Goal: Task Accomplishment & Management: Complete application form

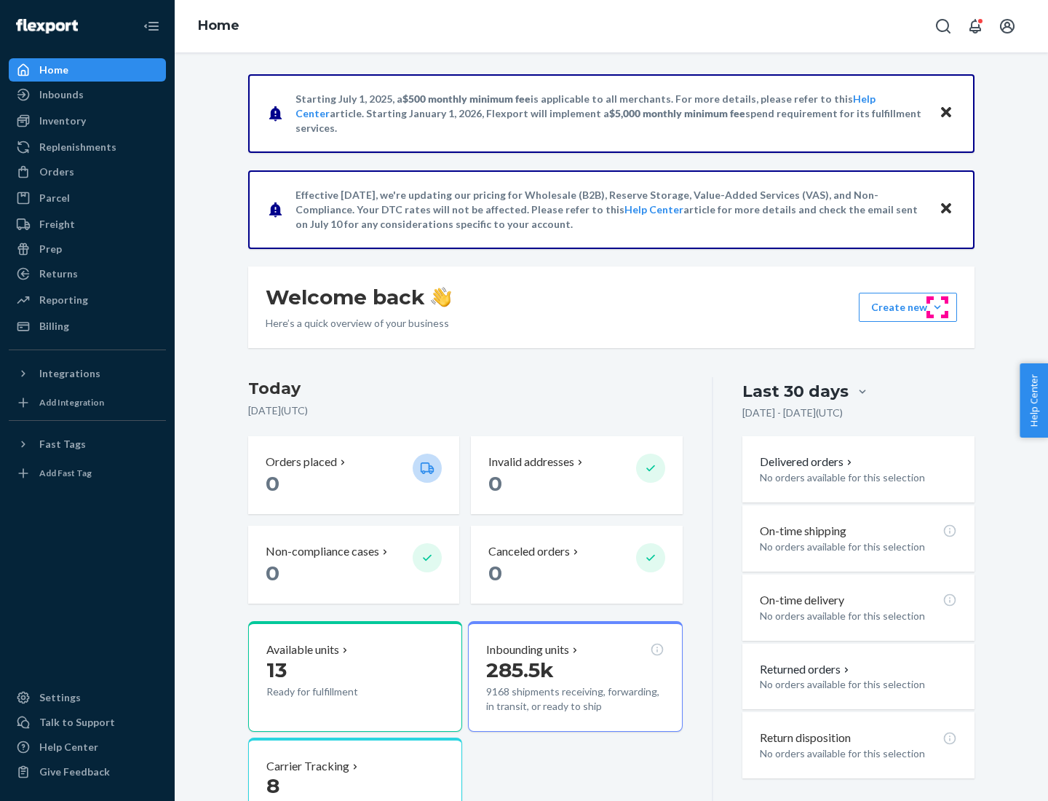
click at [938, 307] on button "Create new Create new inbound Create new order Create new product" at bounding box center [908, 307] width 98 height 29
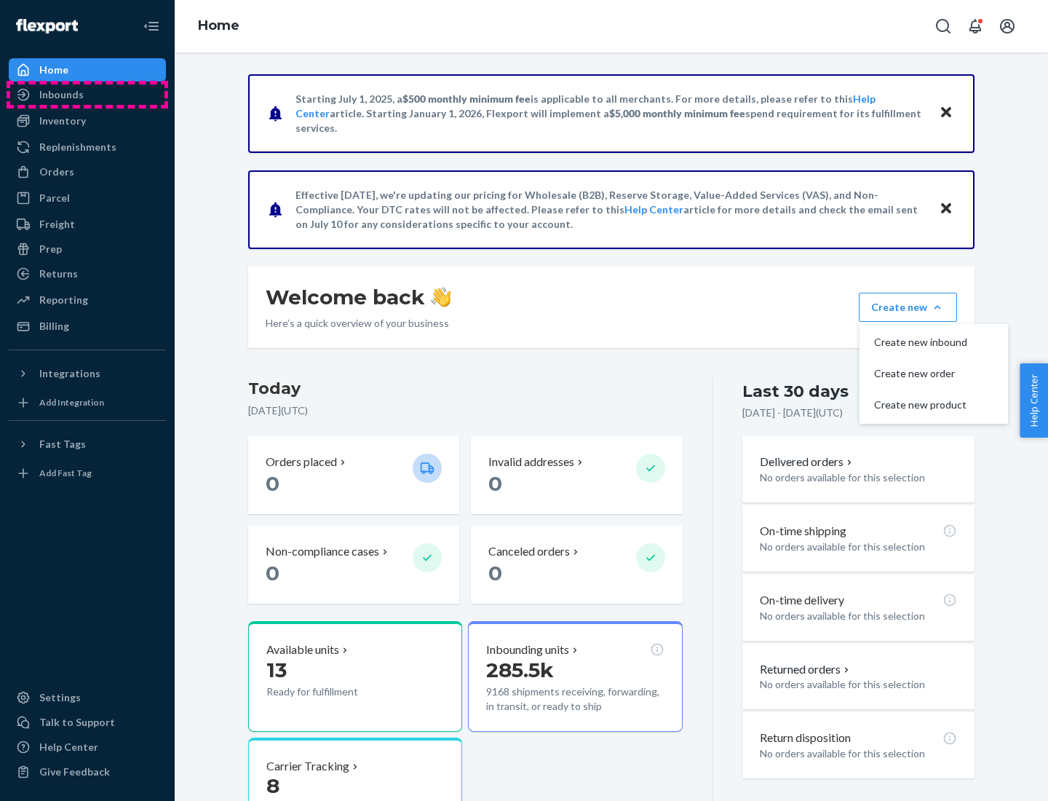
click at [87, 95] on div "Inbounds" at bounding box center [87, 94] width 154 height 20
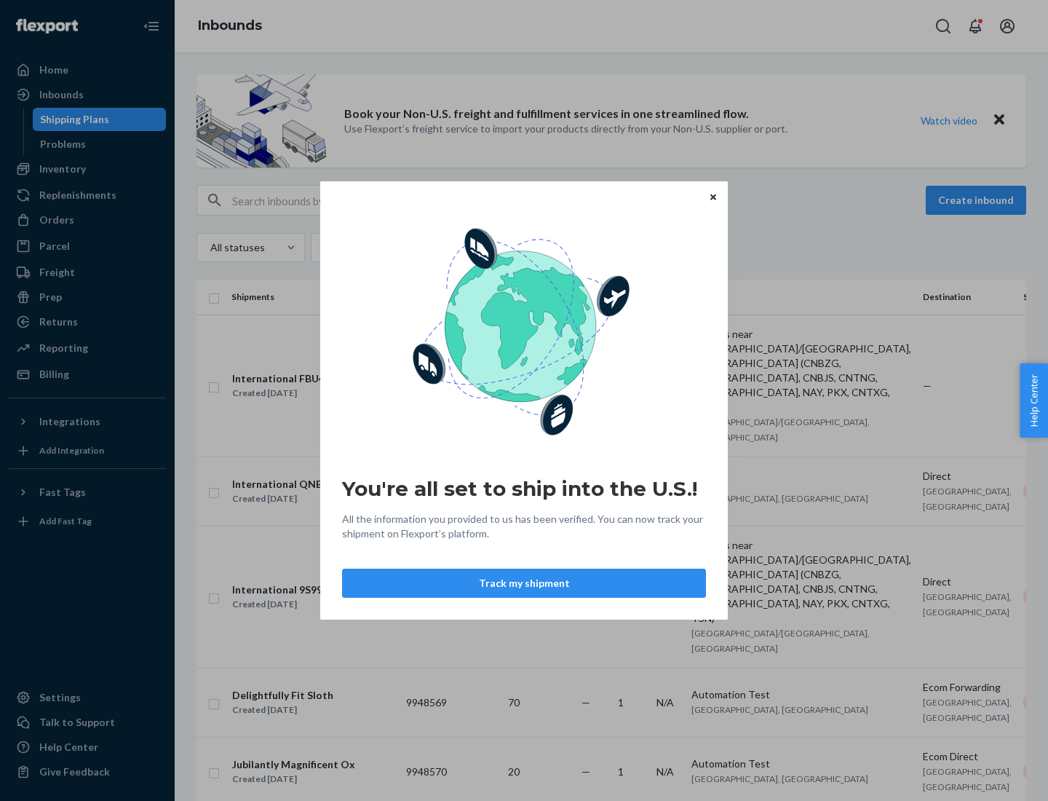
click at [713, 197] on icon "Close" at bounding box center [714, 197] width 6 height 6
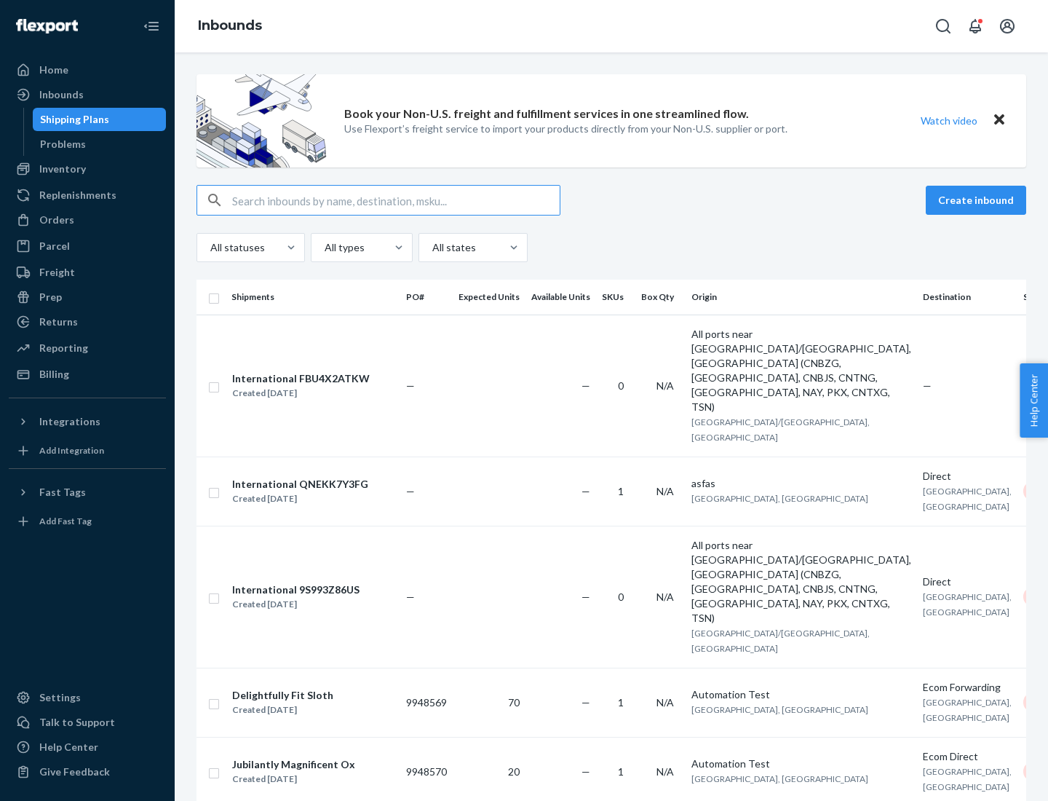
click at [979, 200] on button "Create inbound" at bounding box center [976, 200] width 100 height 29
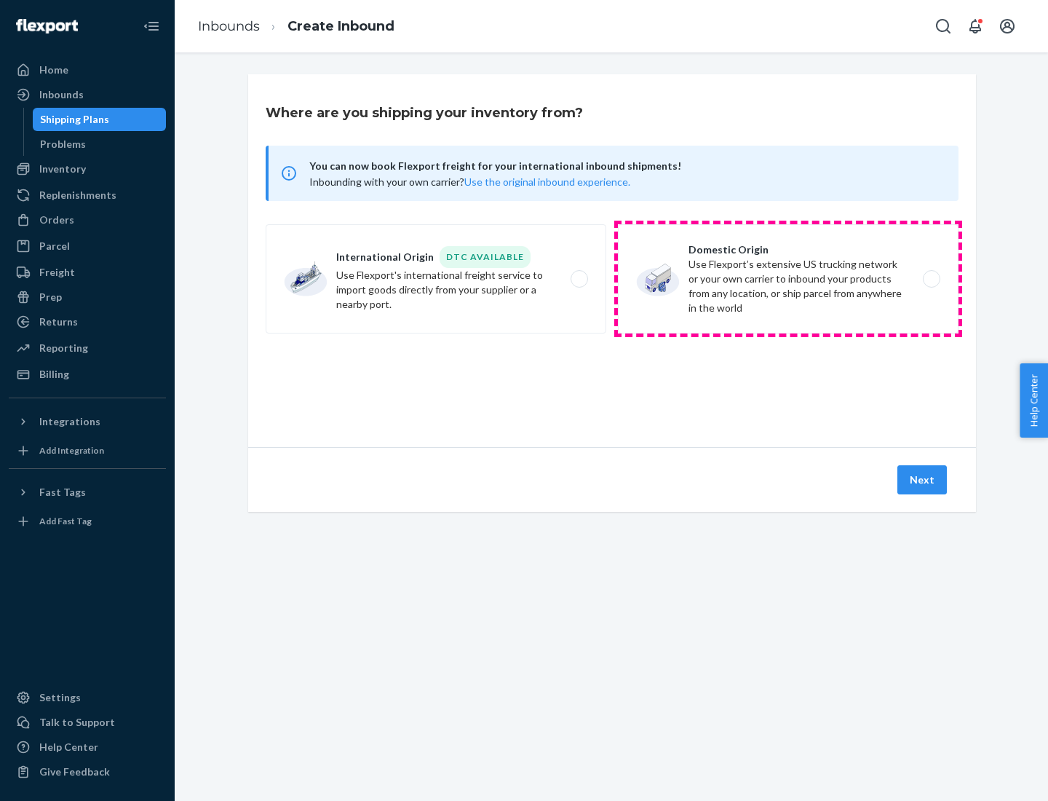
click at [789, 279] on label "Domestic Origin Use Flexport’s extensive US trucking network or your own carrie…" at bounding box center [788, 278] width 341 height 109
click at [931, 279] on input "Domestic Origin Use Flexport’s extensive US trucking network or your own carrie…" at bounding box center [935, 278] width 9 height 9
radio input "true"
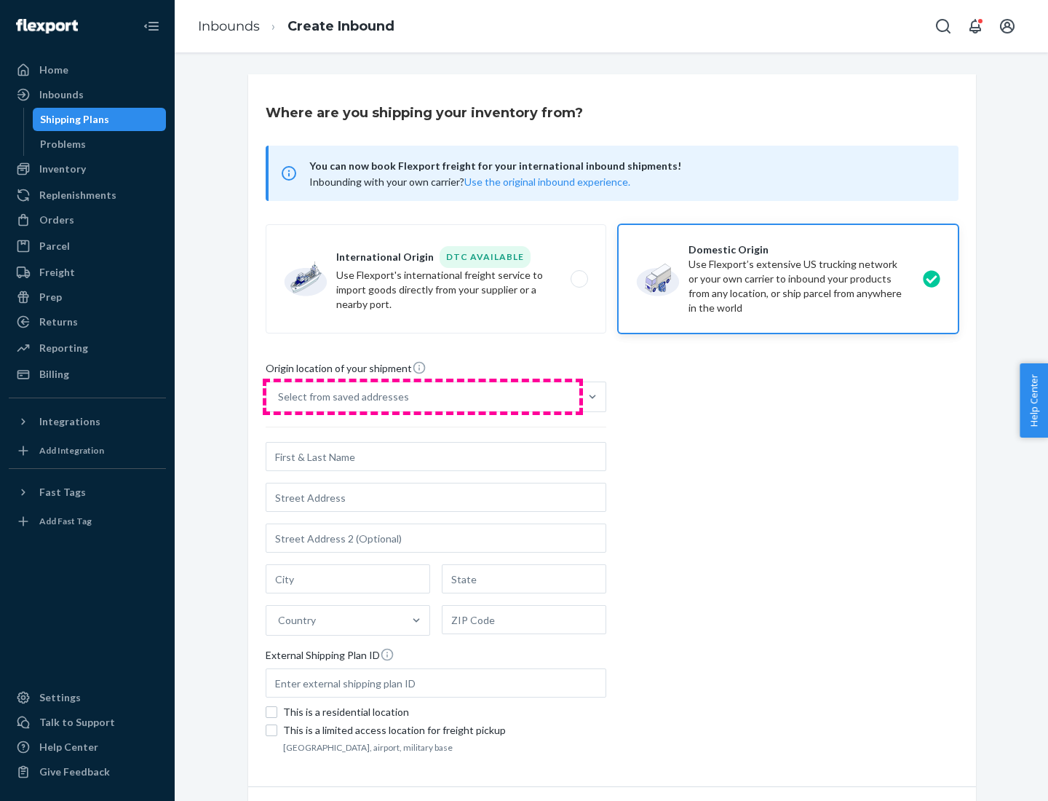
click at [423, 397] on div "Select from saved addresses" at bounding box center [422, 396] width 313 height 29
click at [280, 397] on input "Select from saved addresses" at bounding box center [278, 397] width 1 height 15
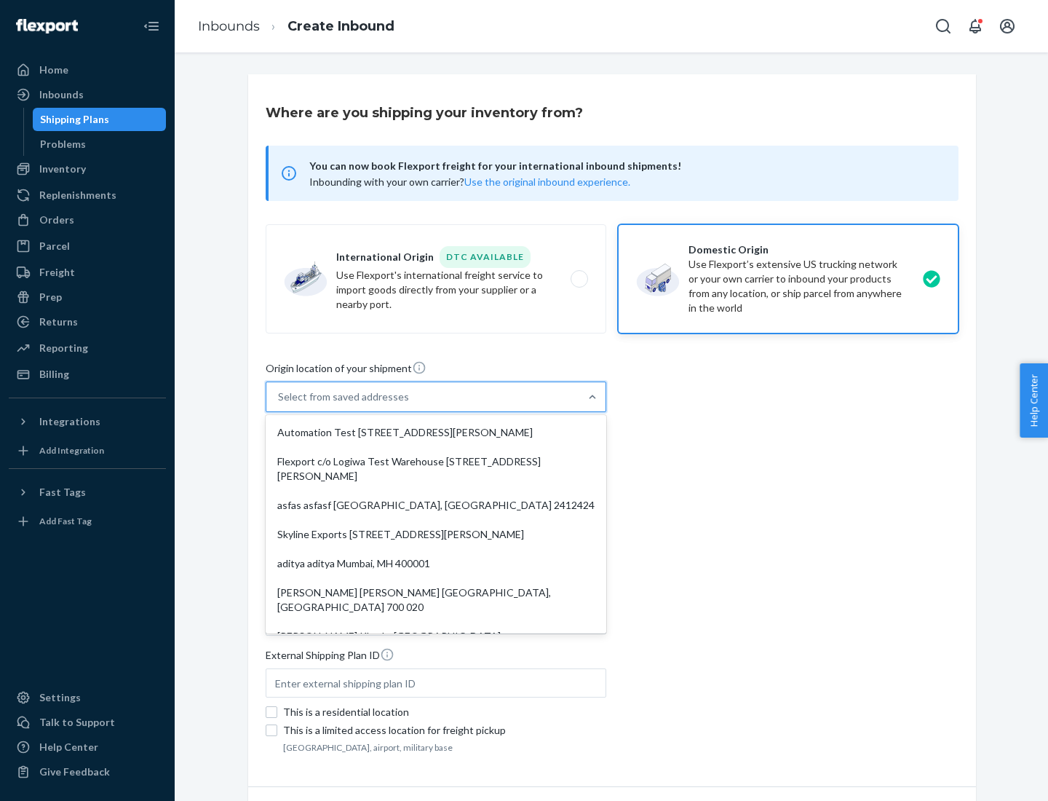
scroll to position [6, 0]
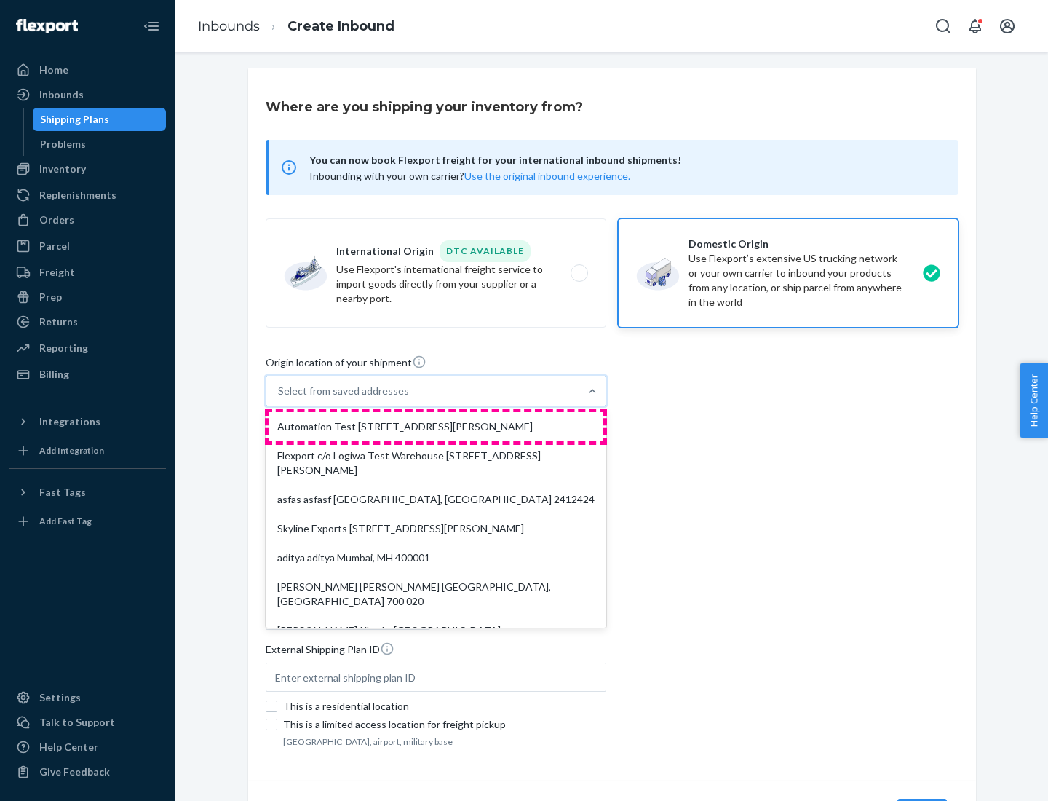
click at [436, 427] on div "Automation Test [STREET_ADDRESS][PERSON_NAME]" at bounding box center [436, 426] width 335 height 29
click at [280, 398] on input "option Automation Test [STREET_ADDRESS][PERSON_NAME]. 9 results available. Use …" at bounding box center [278, 391] width 1 height 15
type input "Automation Test"
type input "9th Floor"
type input "[GEOGRAPHIC_DATA]"
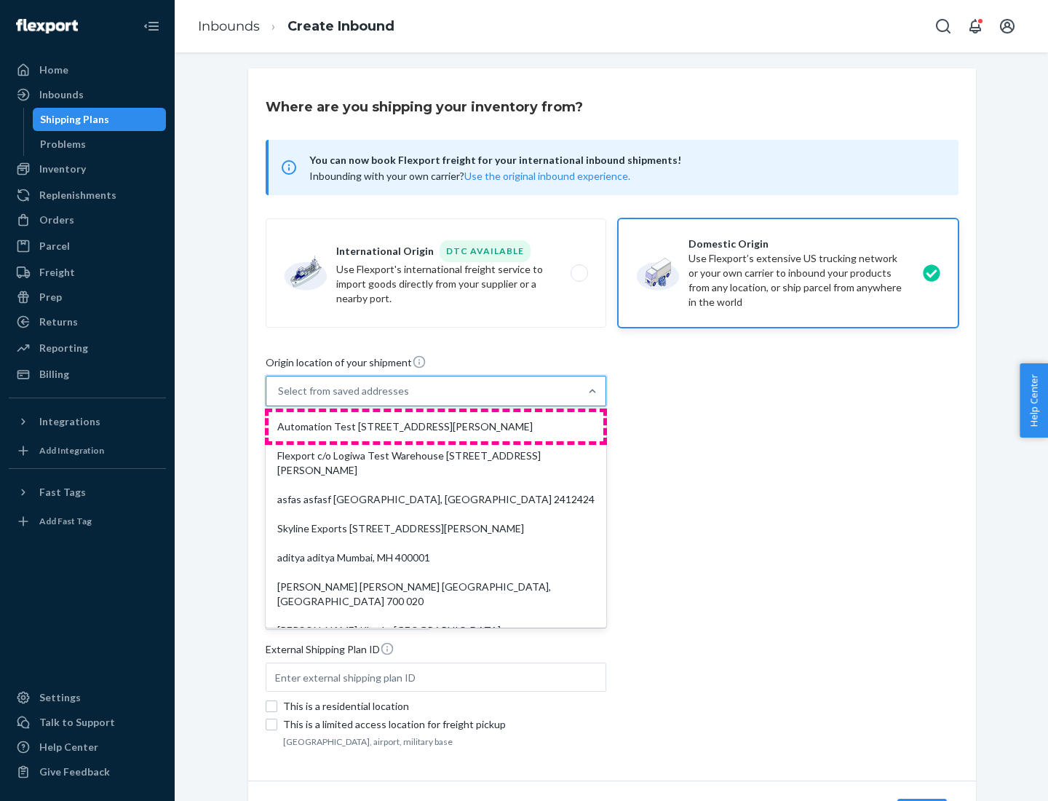
type input "CA"
type input "94104"
type input "[STREET_ADDRESS][PERSON_NAME]"
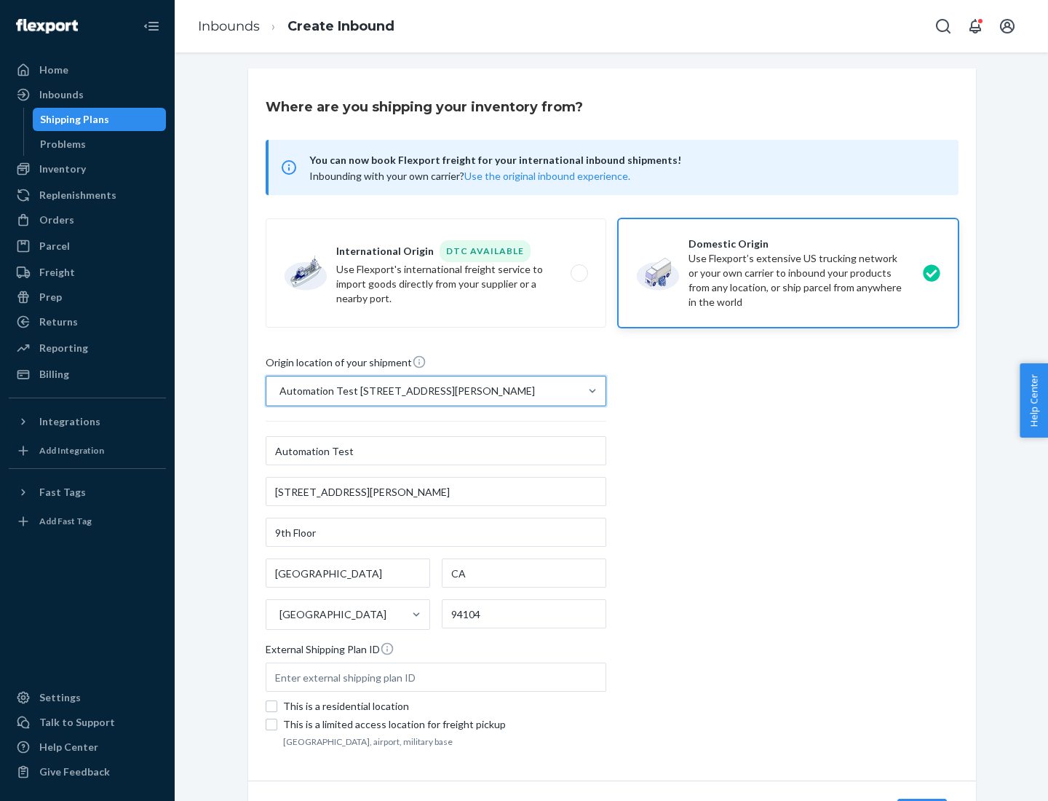
scroll to position [85, 0]
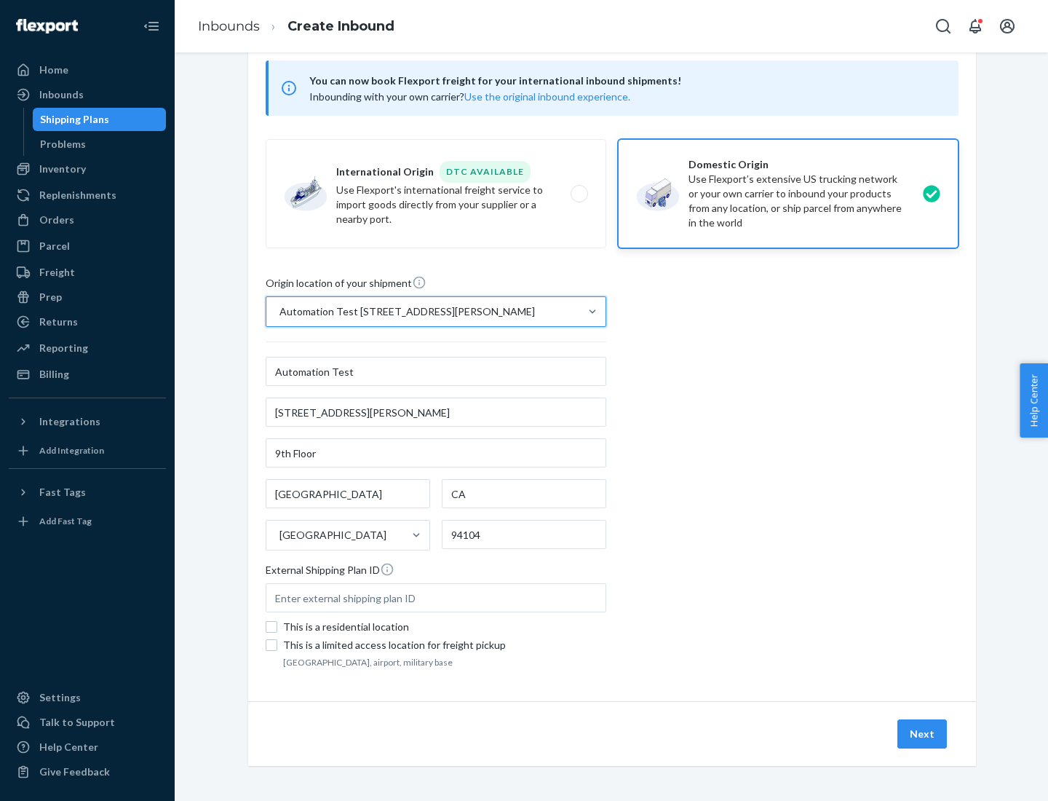
click at [923, 734] on button "Next" at bounding box center [923, 733] width 50 height 29
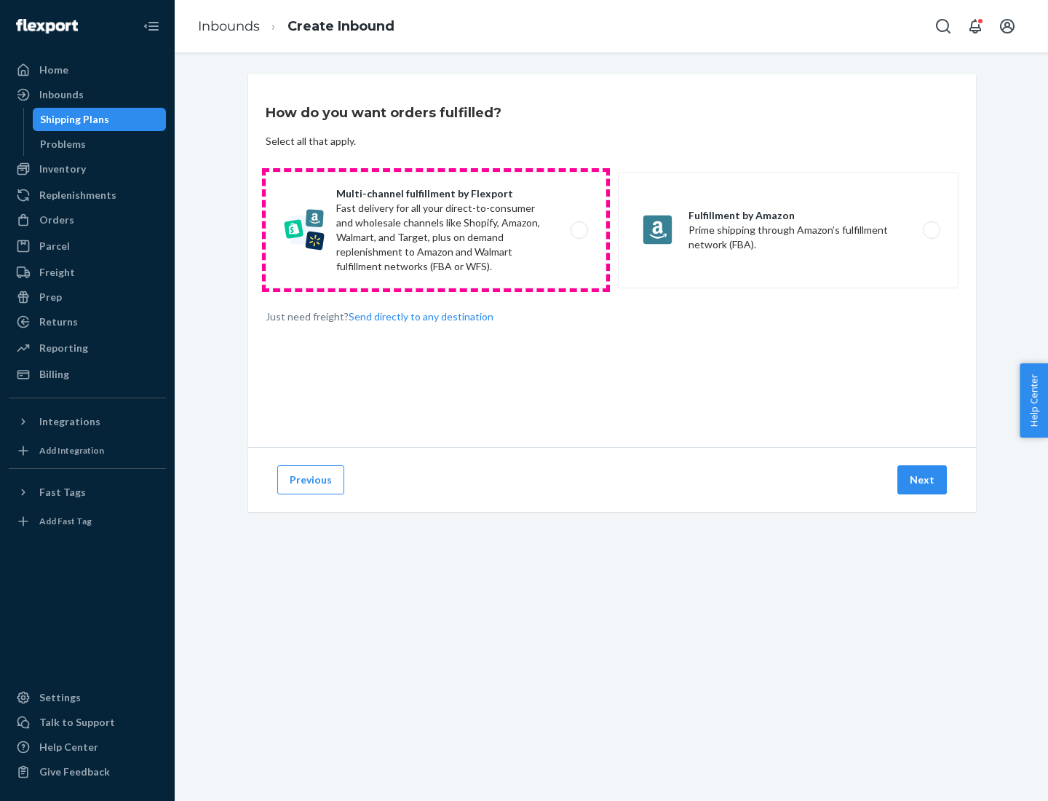
click at [436, 230] on label "Multi-channel fulfillment by Flexport Fast delivery for all your direct-to-cons…" at bounding box center [436, 230] width 341 height 116
click at [579, 230] on input "Multi-channel fulfillment by Flexport Fast delivery for all your direct-to-cons…" at bounding box center [583, 230] width 9 height 9
radio input "true"
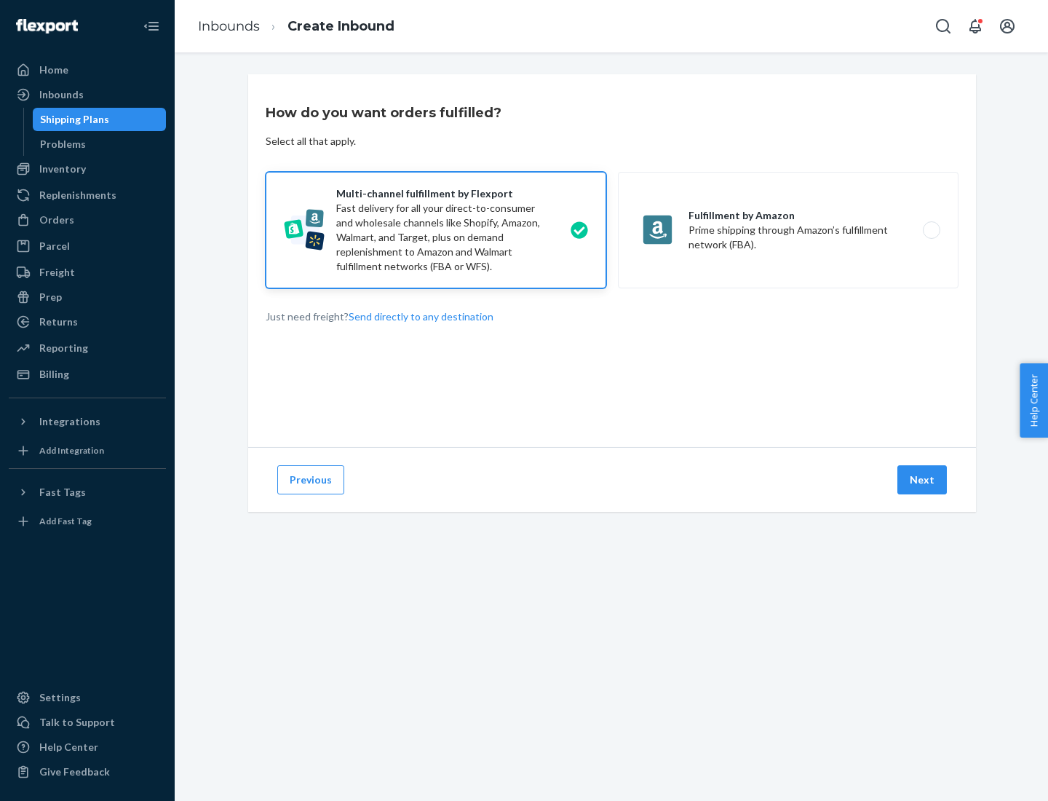
click at [923, 480] on button "Next" at bounding box center [923, 479] width 50 height 29
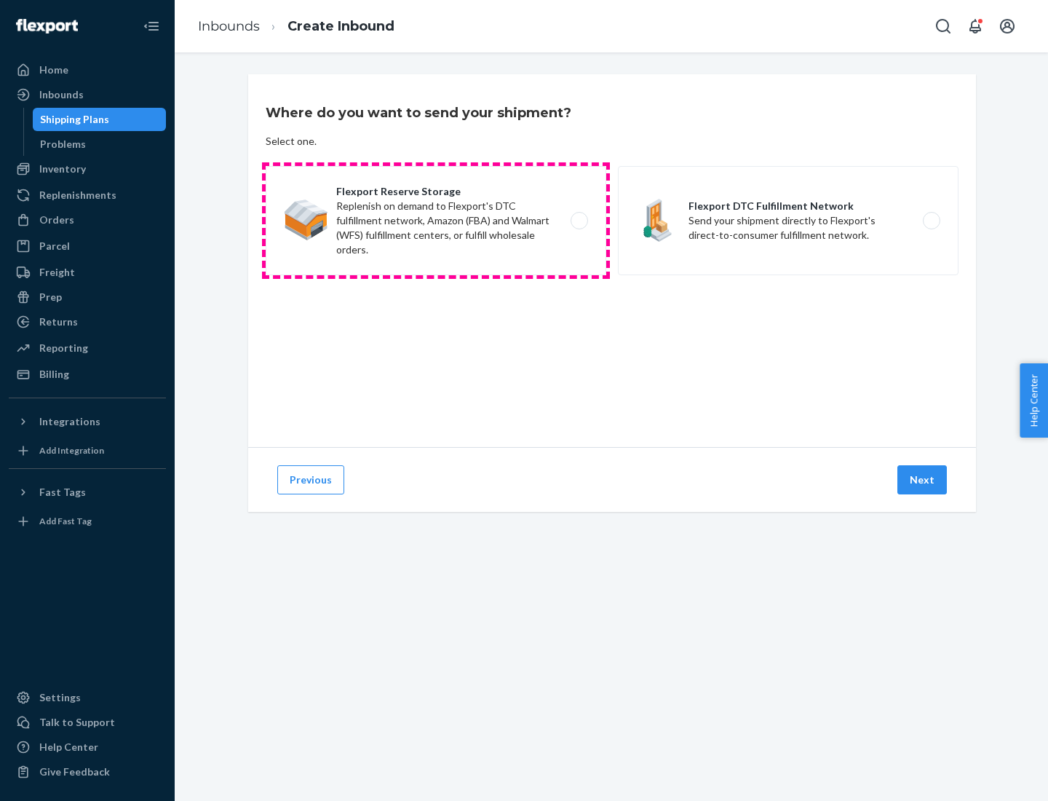
click at [436, 221] on label "Flexport Reserve Storage Replenish on demand to Flexport's DTC fulfillment netw…" at bounding box center [436, 220] width 341 height 109
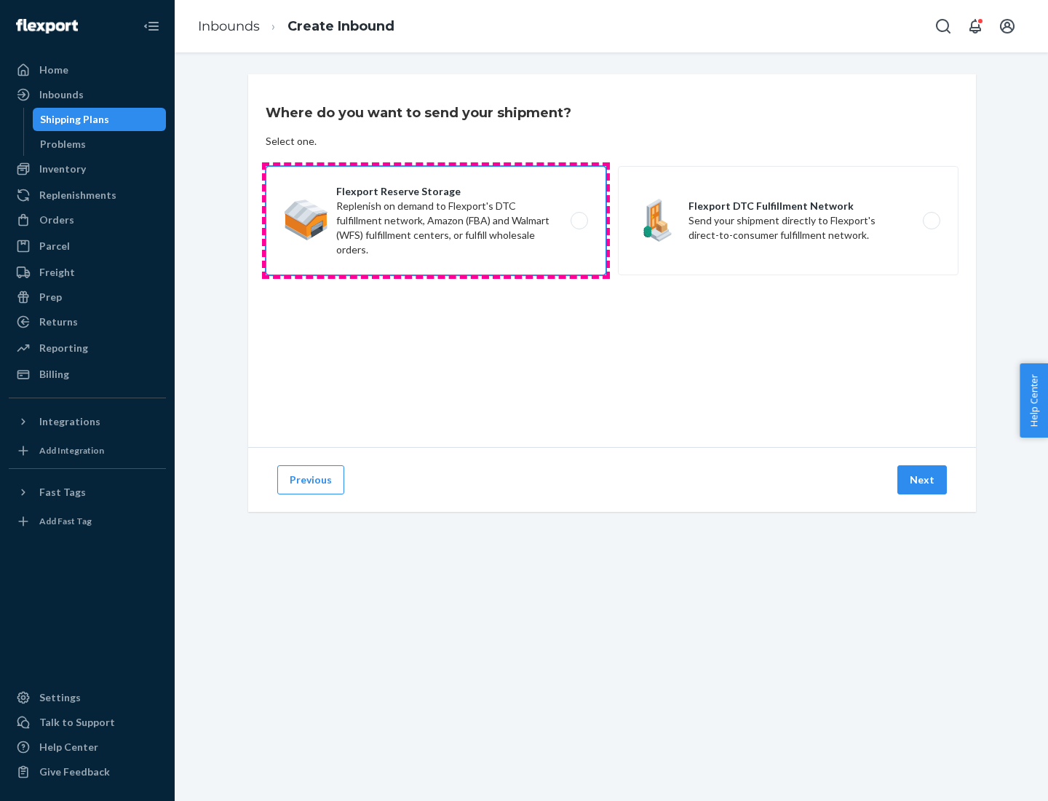
click at [579, 221] on input "Flexport Reserve Storage Replenish on demand to Flexport's DTC fulfillment netw…" at bounding box center [583, 220] width 9 height 9
radio input "true"
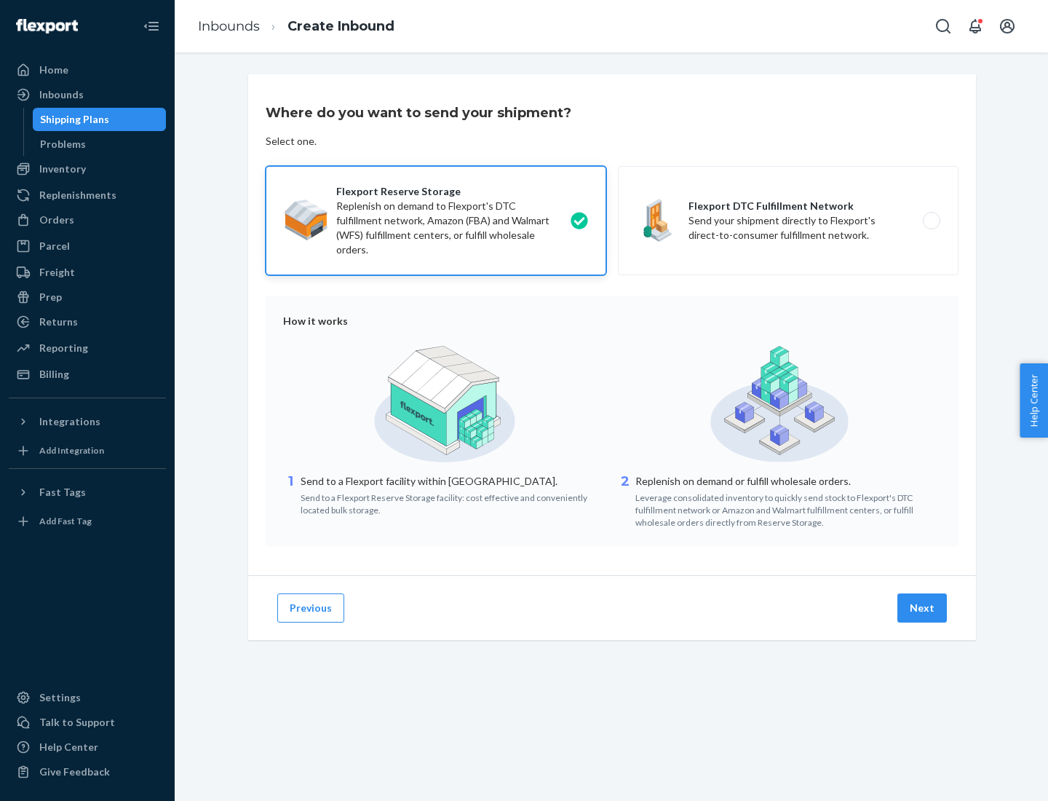
click at [923, 608] on button "Next" at bounding box center [923, 607] width 50 height 29
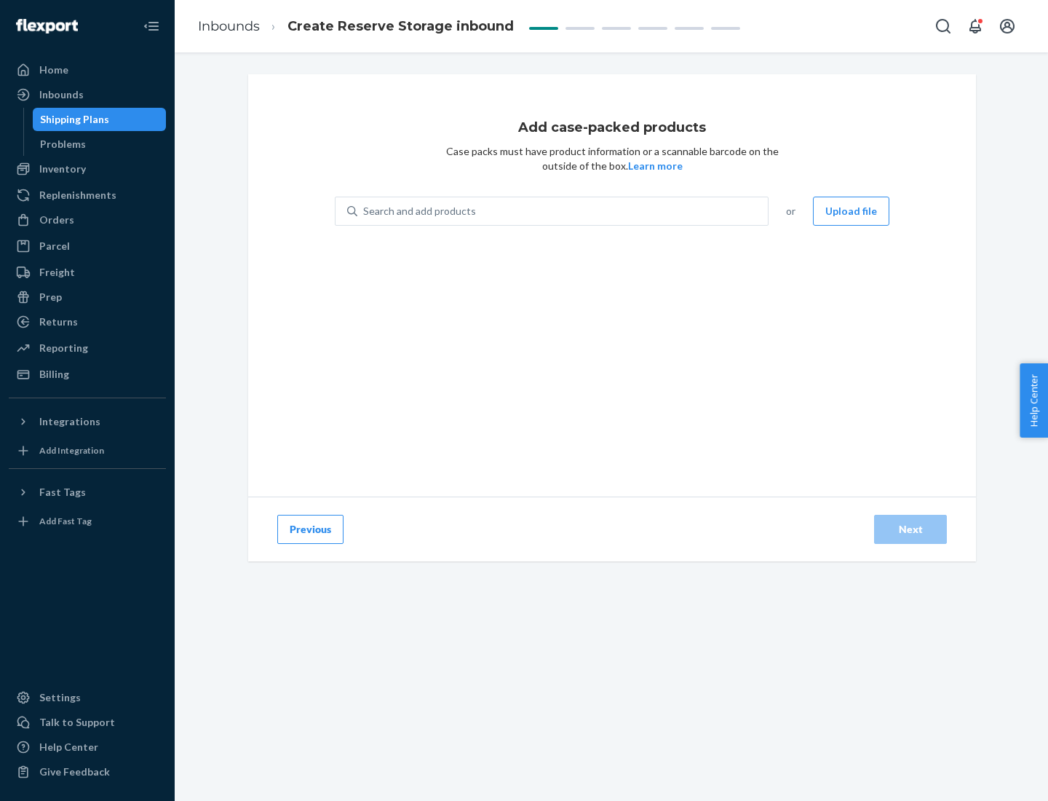
click at [564, 211] on div "Search and add products" at bounding box center [562, 211] width 411 height 26
click at [365, 211] on input "Search and add products" at bounding box center [363, 211] width 1 height 15
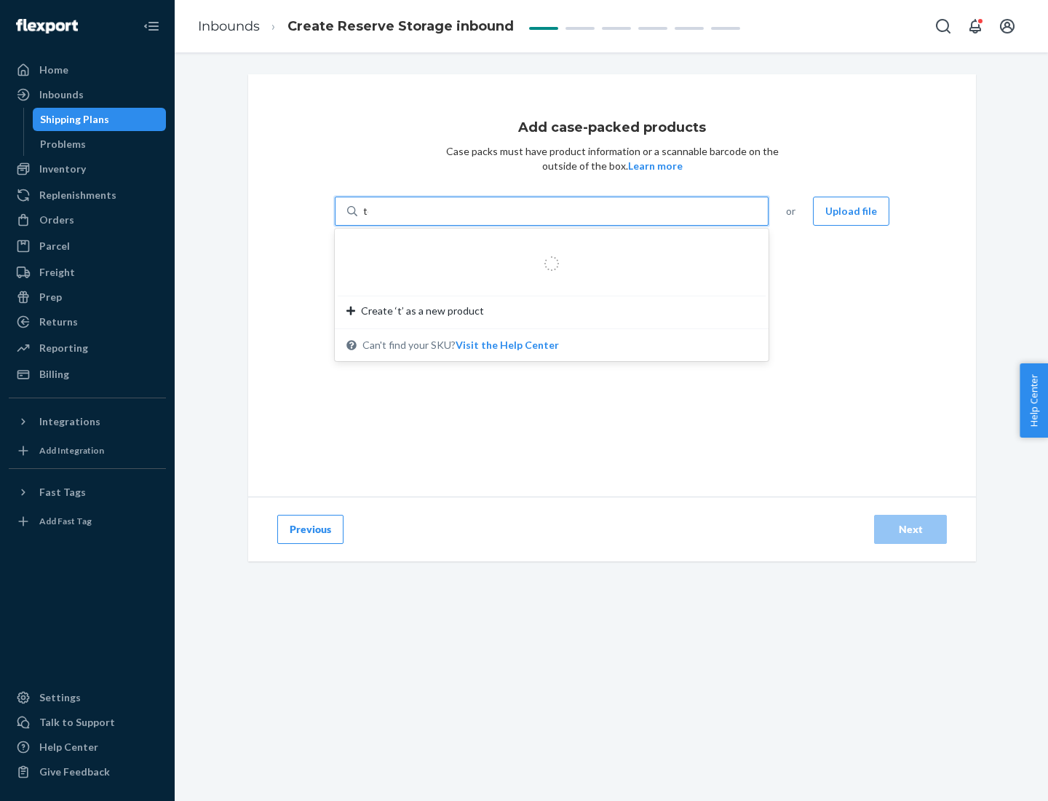
type input "test-syn"
click at [547, 246] on div "test - syn - test" at bounding box center [546, 246] width 399 height 15
click at [401, 218] on input "test-syn" at bounding box center [382, 211] width 38 height 15
type input "1"
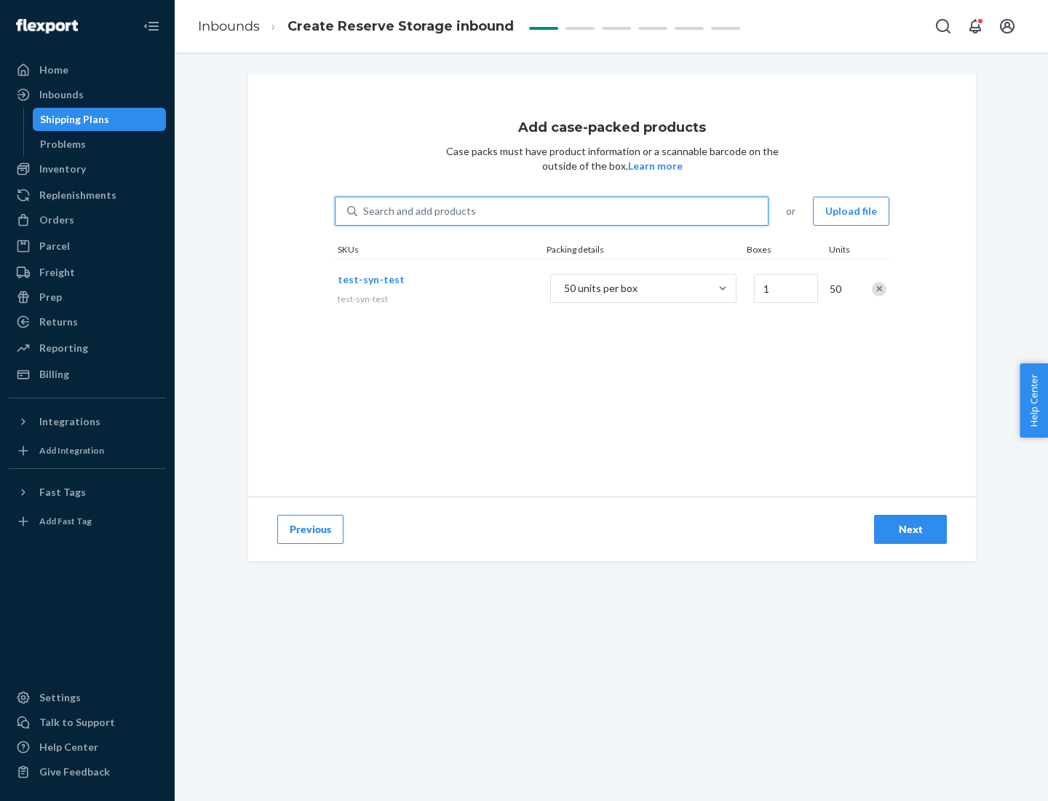
click at [911, 529] on div "Next" at bounding box center [911, 529] width 48 height 15
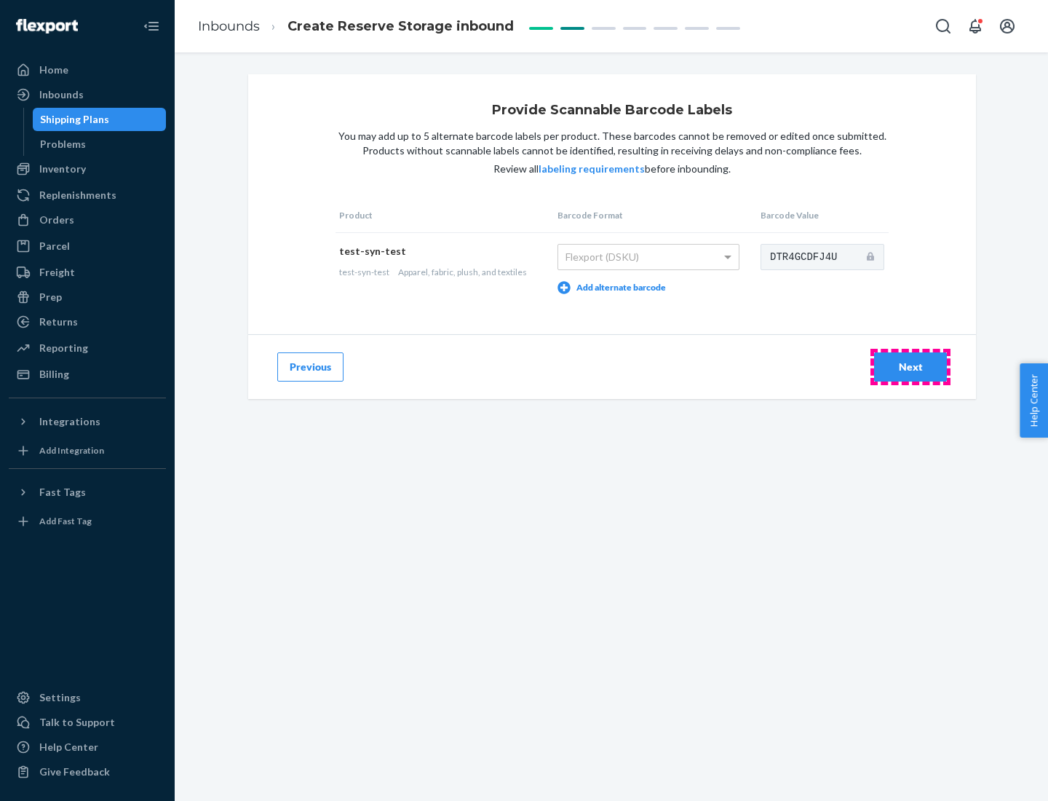
click at [911, 366] on div "Next" at bounding box center [911, 367] width 48 height 15
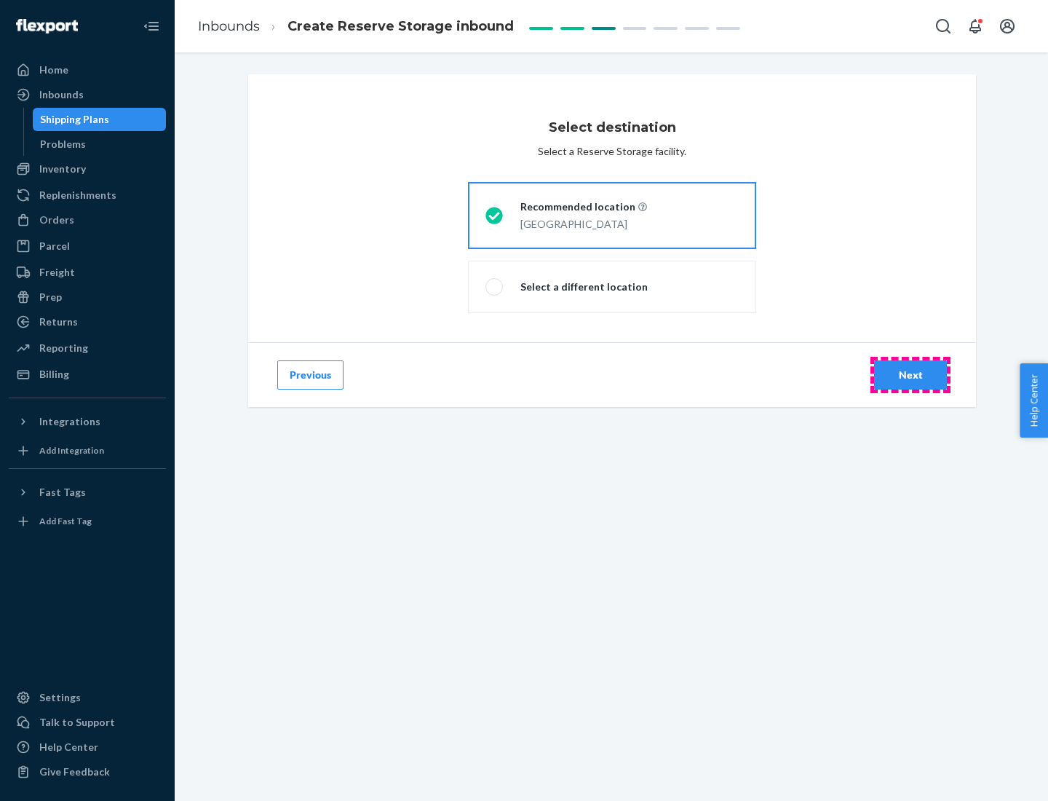
click at [911, 375] on div "Next" at bounding box center [911, 375] width 48 height 15
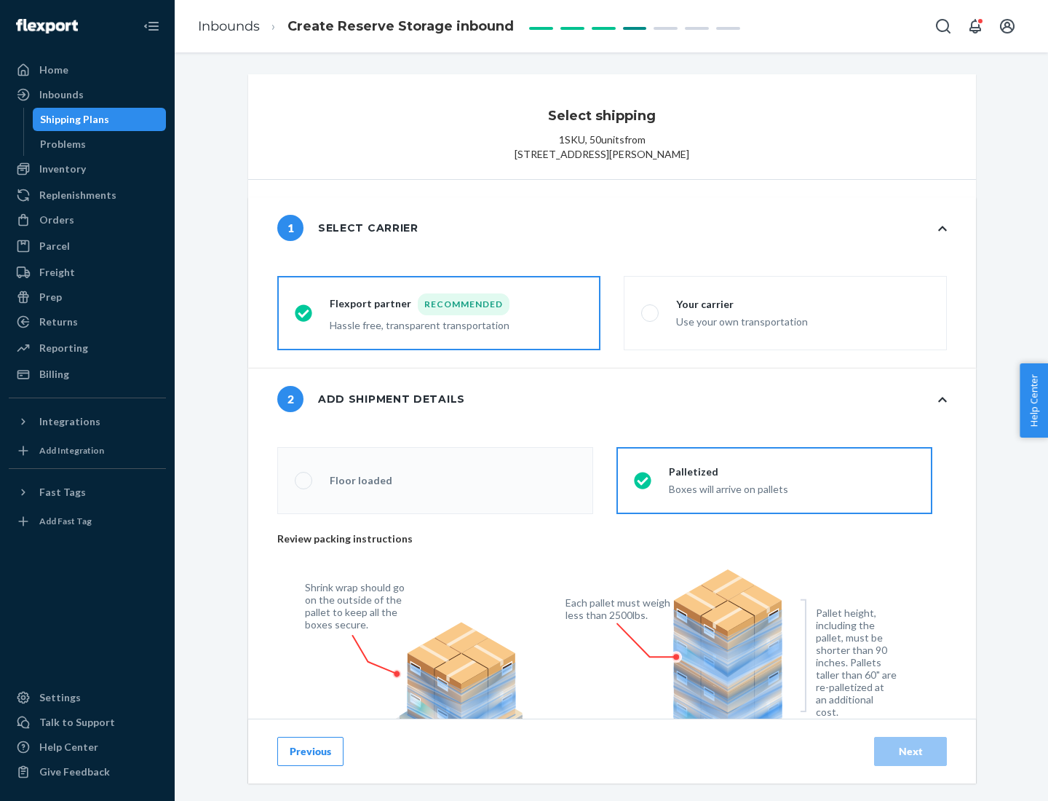
radio input "false"
type input "1"
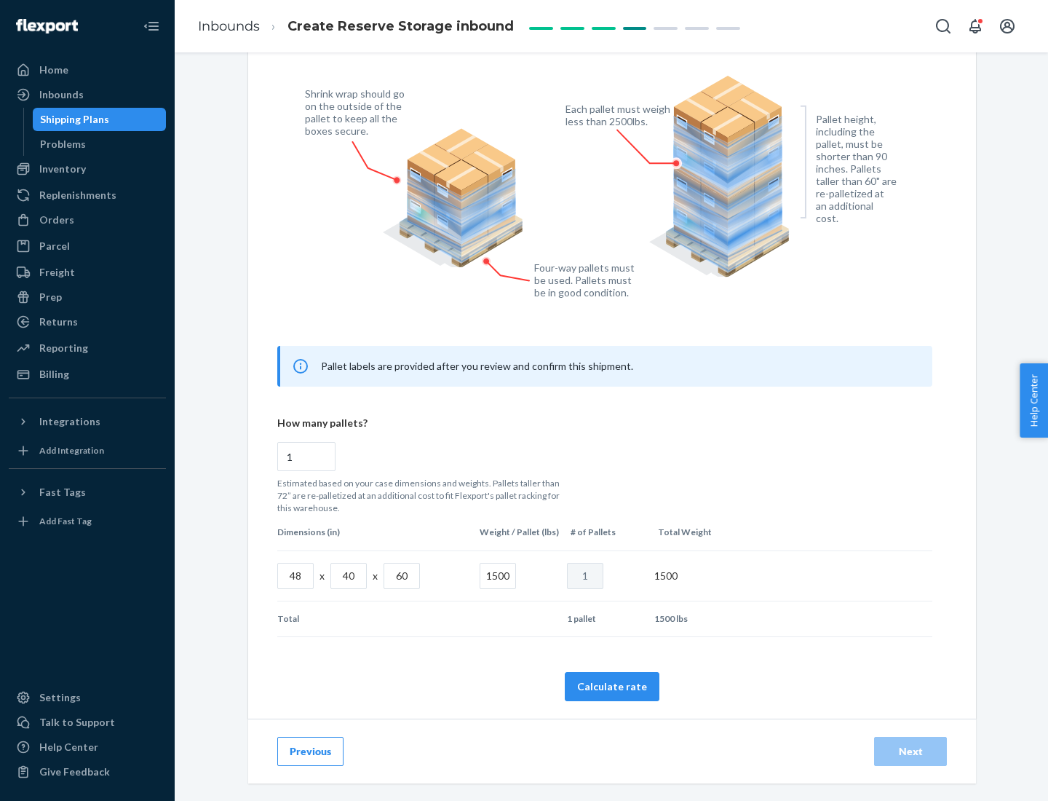
click at [612, 686] on button "Calculate rate" at bounding box center [612, 686] width 95 height 29
radio input "false"
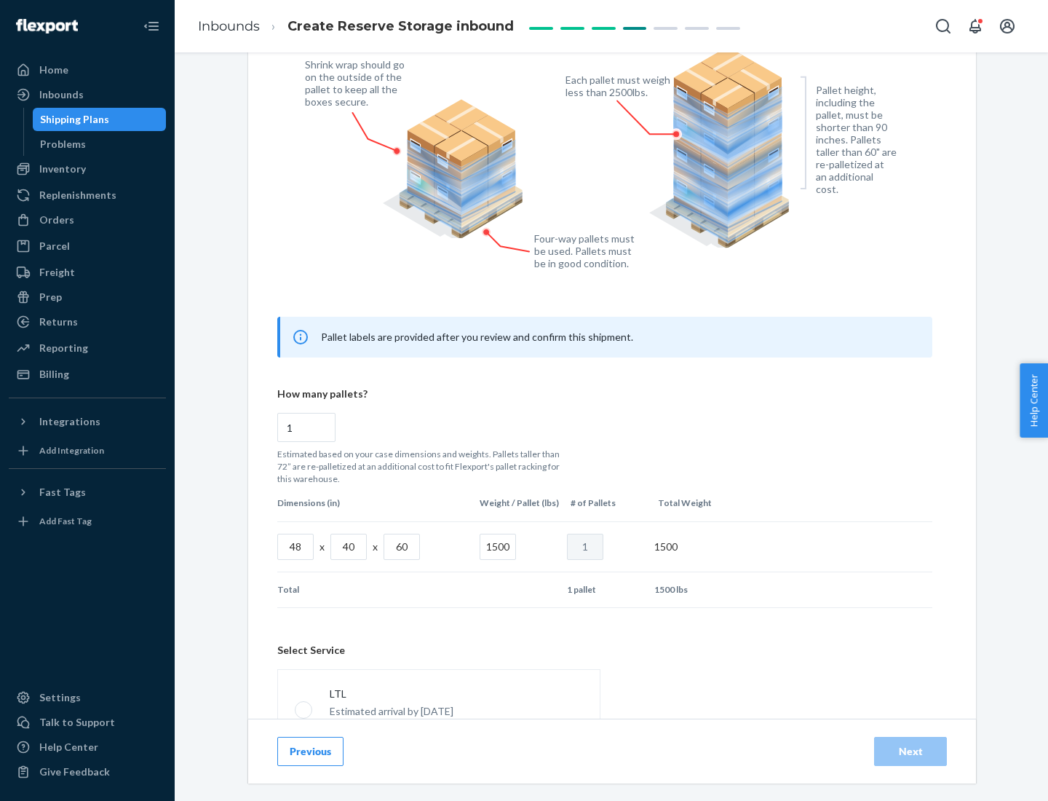
scroll to position [644, 0]
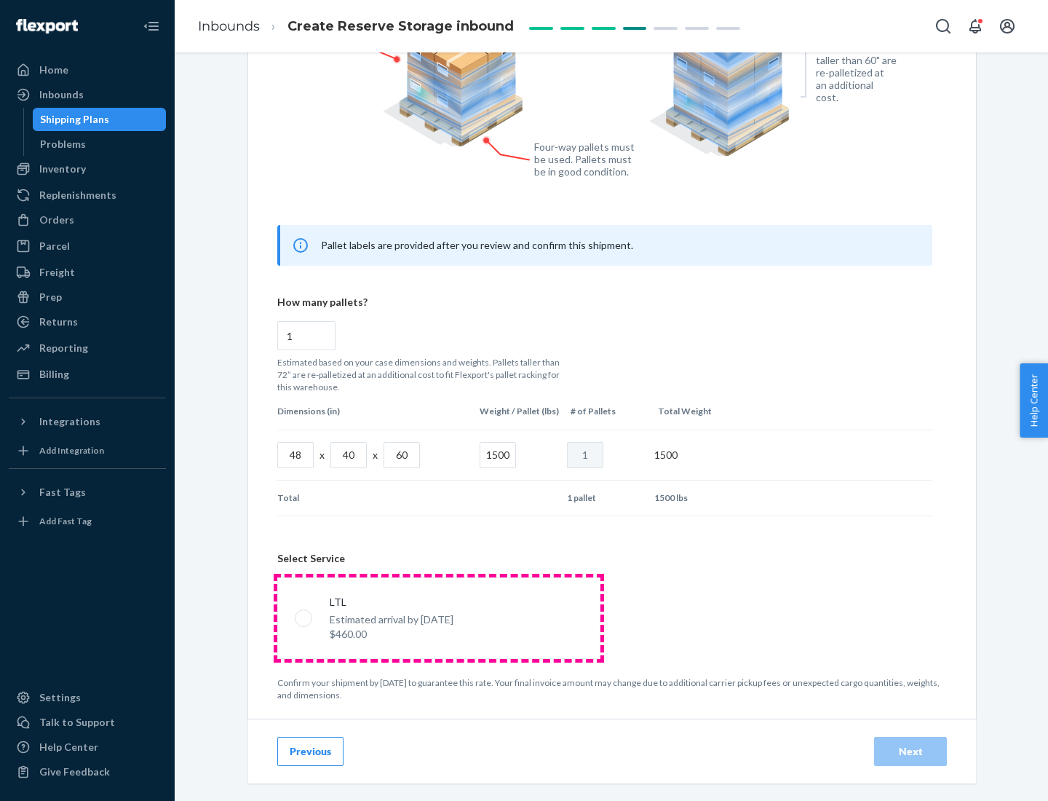
click at [438, 617] on p "Estimated arrival by [DATE]" at bounding box center [392, 619] width 124 height 15
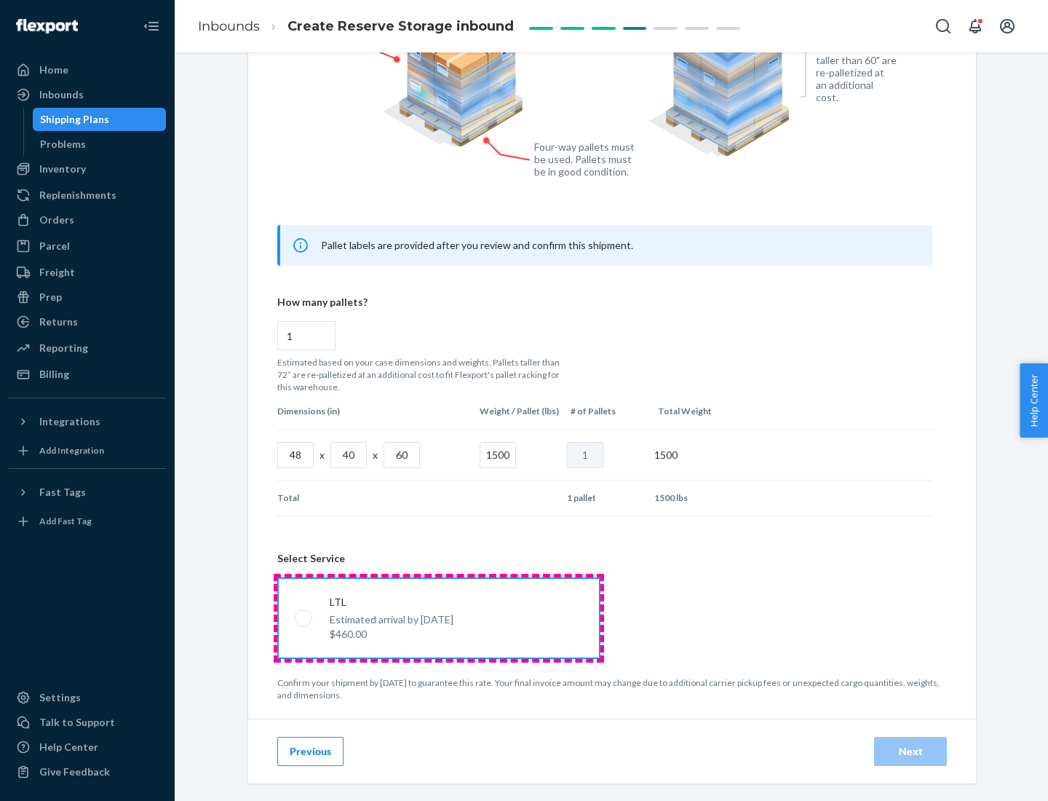
click at [304, 617] on input "LTL Estimated arrival by [DATE] $460.00" at bounding box center [299, 617] width 9 height 9
radio input "true"
radio input "false"
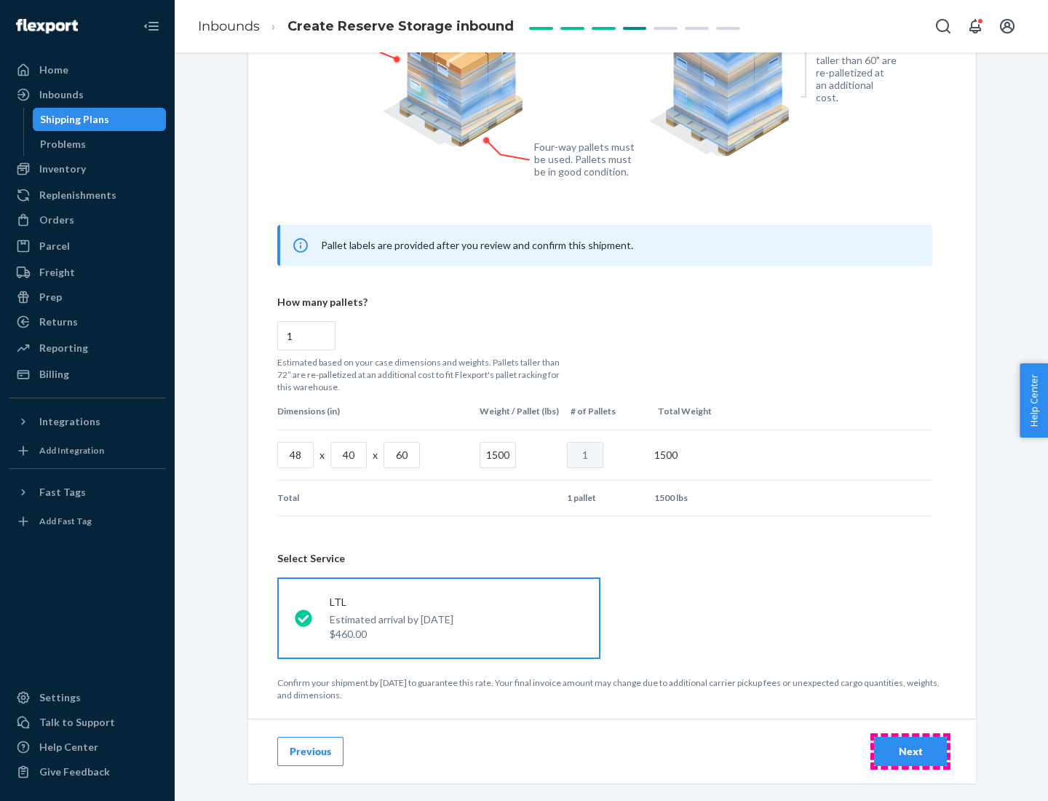
click at [911, 751] on div "Next" at bounding box center [911, 751] width 48 height 15
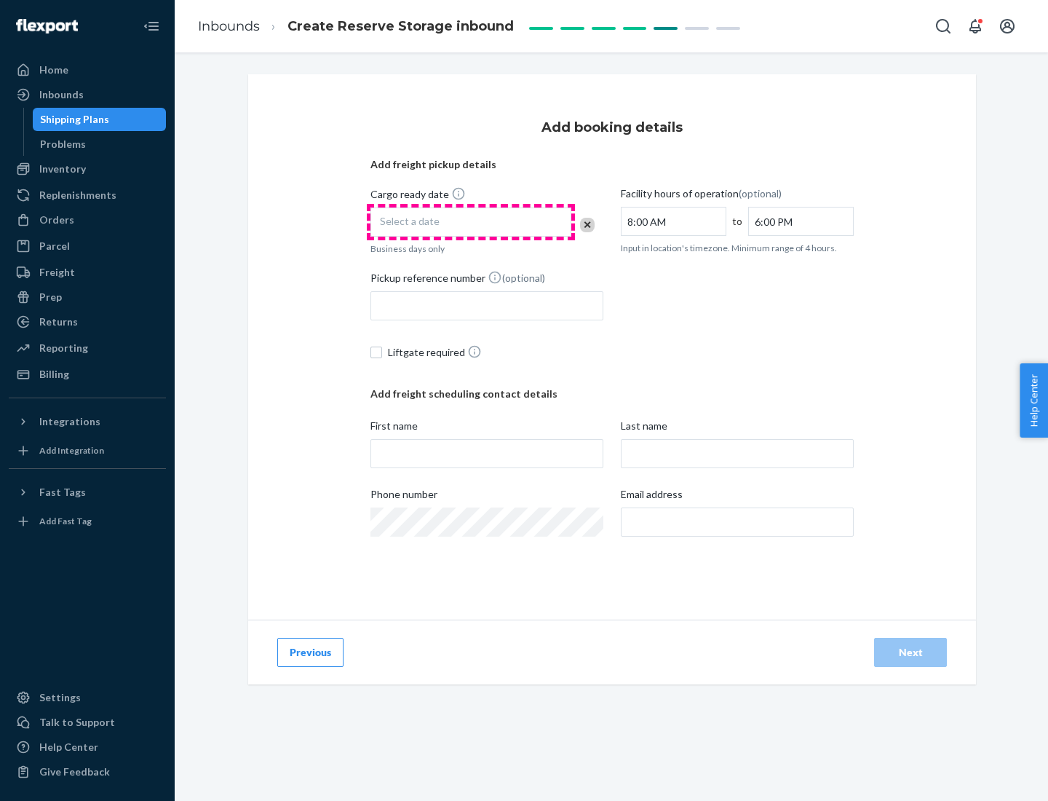
click at [471, 222] on div "Select a date" at bounding box center [471, 222] width 201 height 29
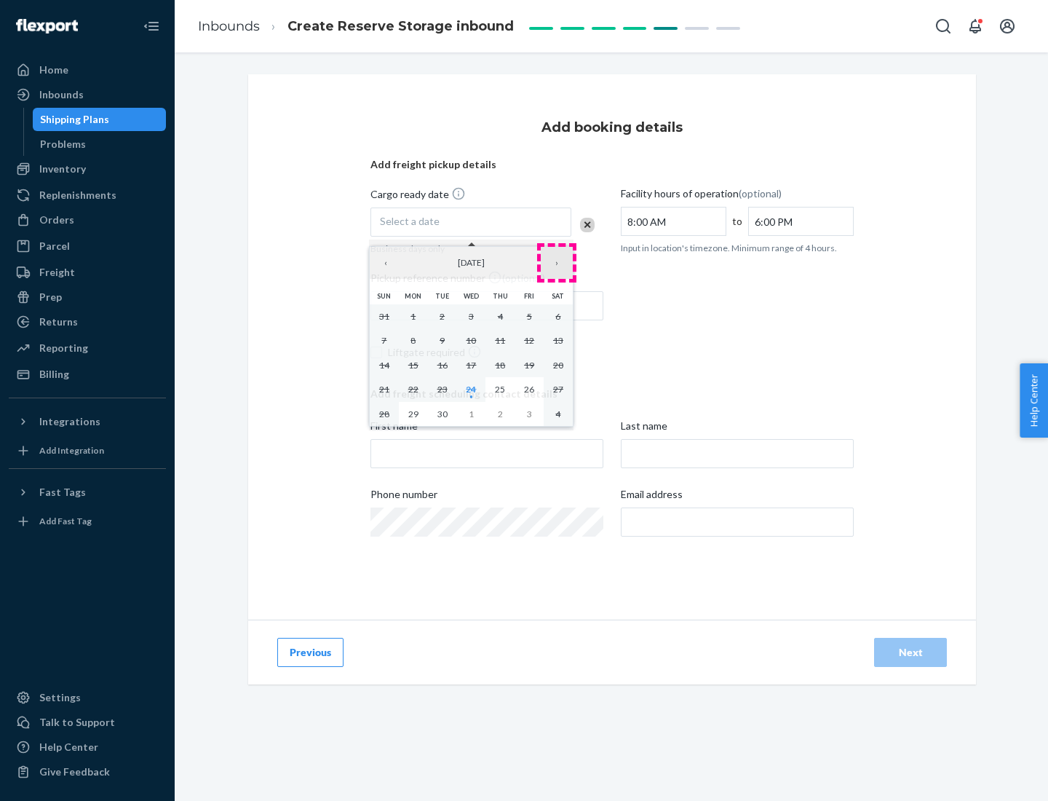
click at [557, 263] on button "›" at bounding box center [557, 263] width 32 height 32
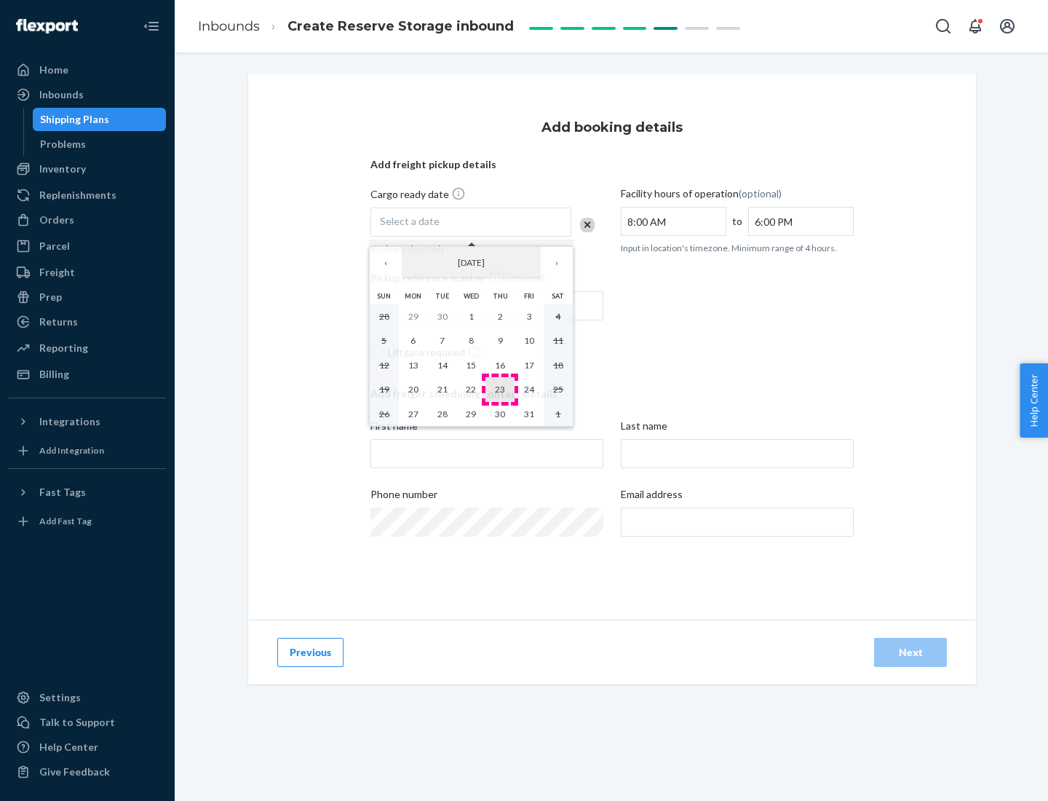
click at [500, 389] on abbr "23" at bounding box center [500, 389] width 10 height 11
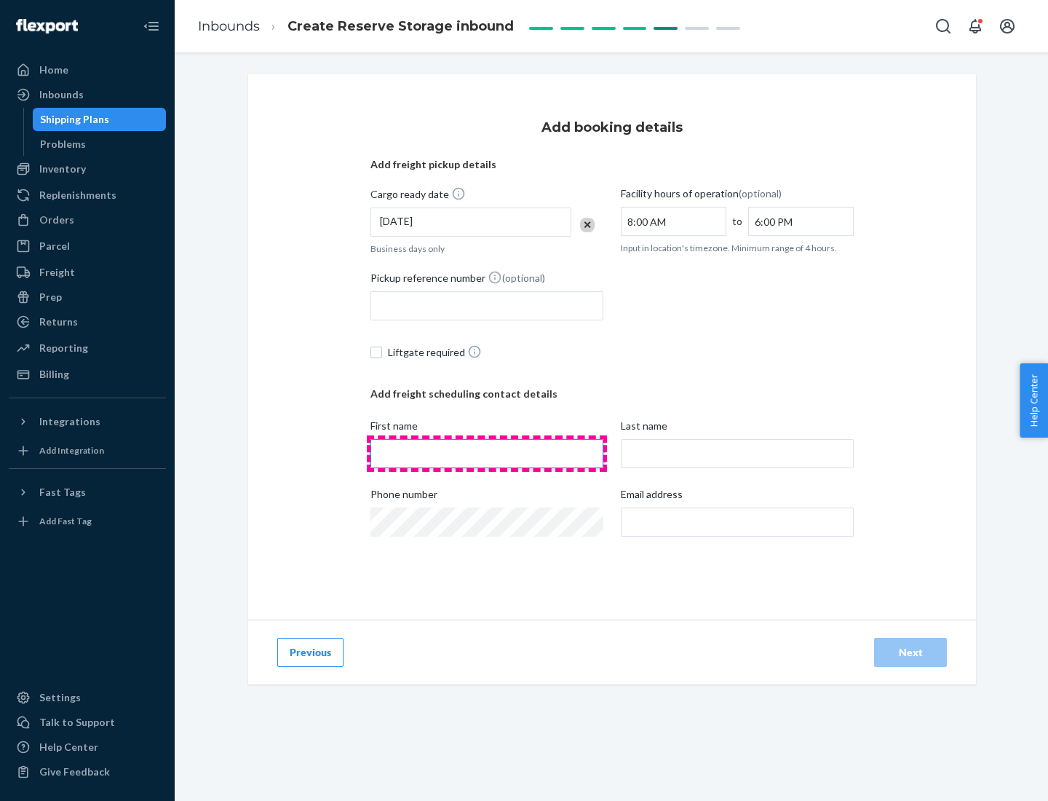
click at [487, 454] on input "First name" at bounding box center [487, 453] width 233 height 29
type input "[PERSON_NAME]"
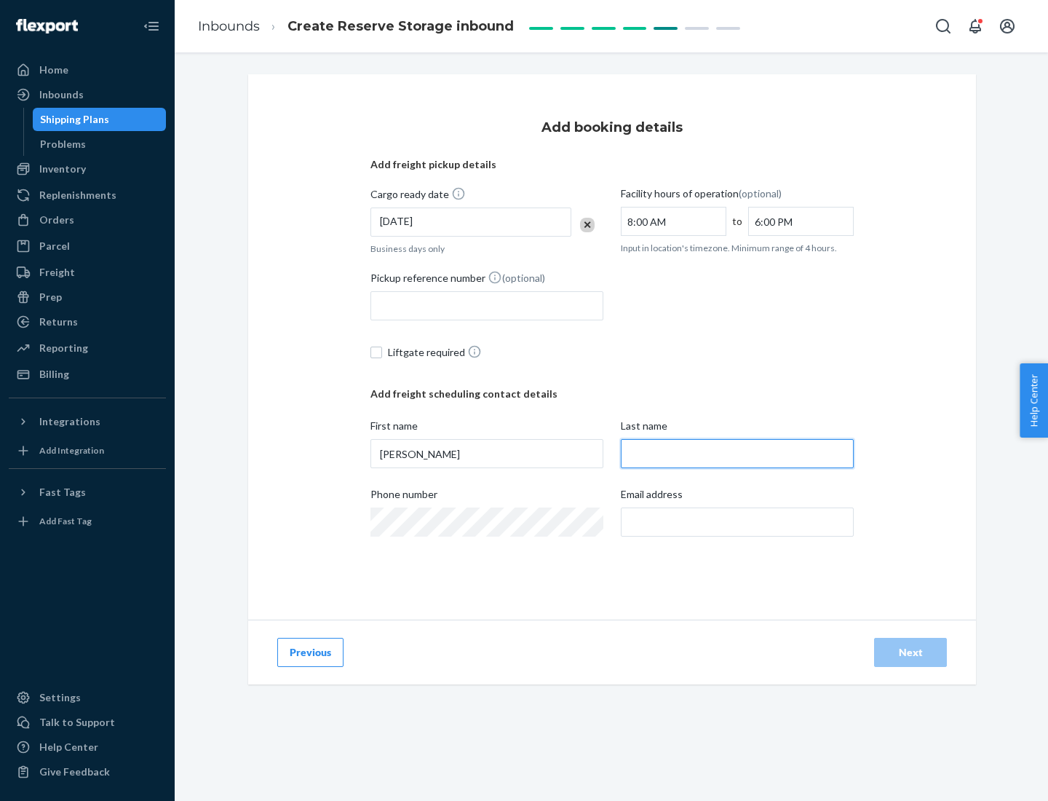
click at [738, 454] on input "Last name" at bounding box center [737, 453] width 233 height 29
type input "Doe"
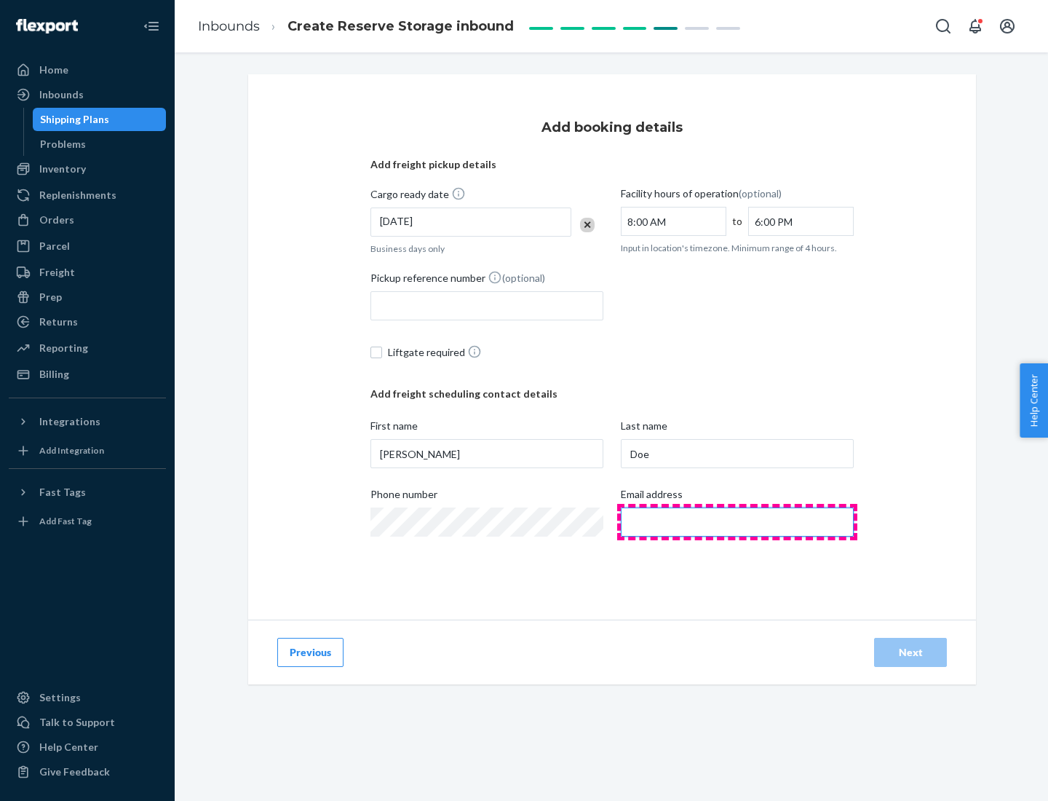
click at [738, 522] on input "Email address" at bounding box center [737, 521] width 233 height 29
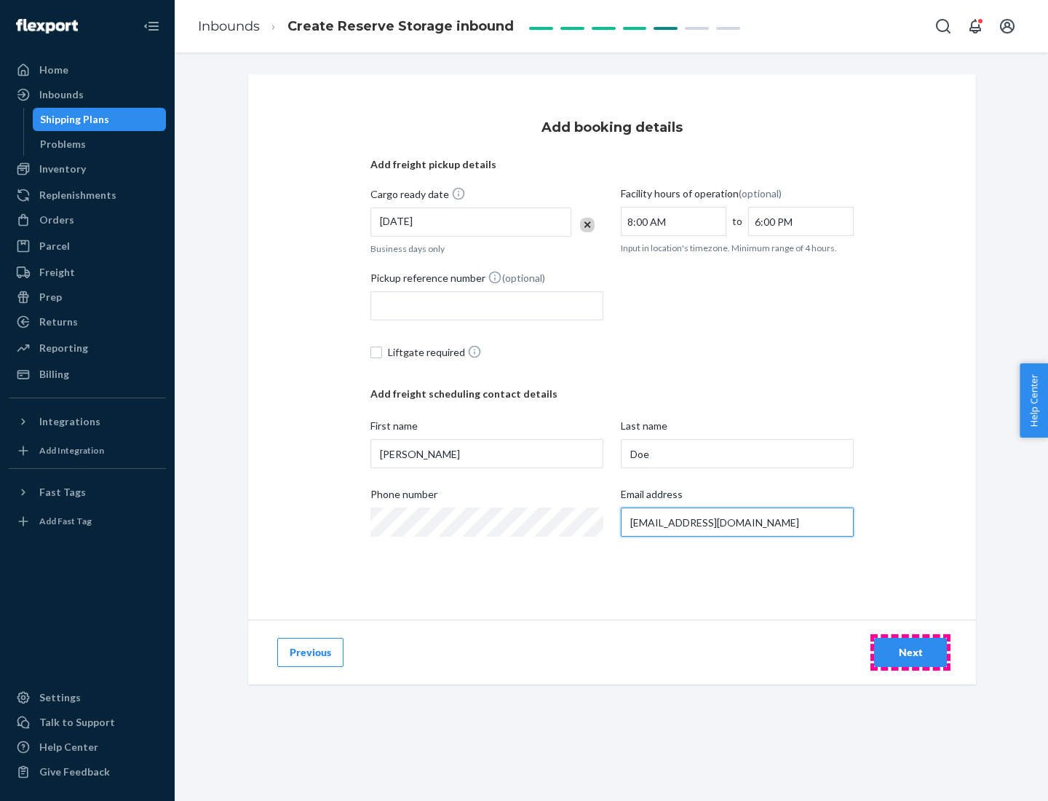
type input "[EMAIL_ADDRESS][DOMAIN_NAME]"
click at [911, 652] on div "Next" at bounding box center [911, 652] width 48 height 15
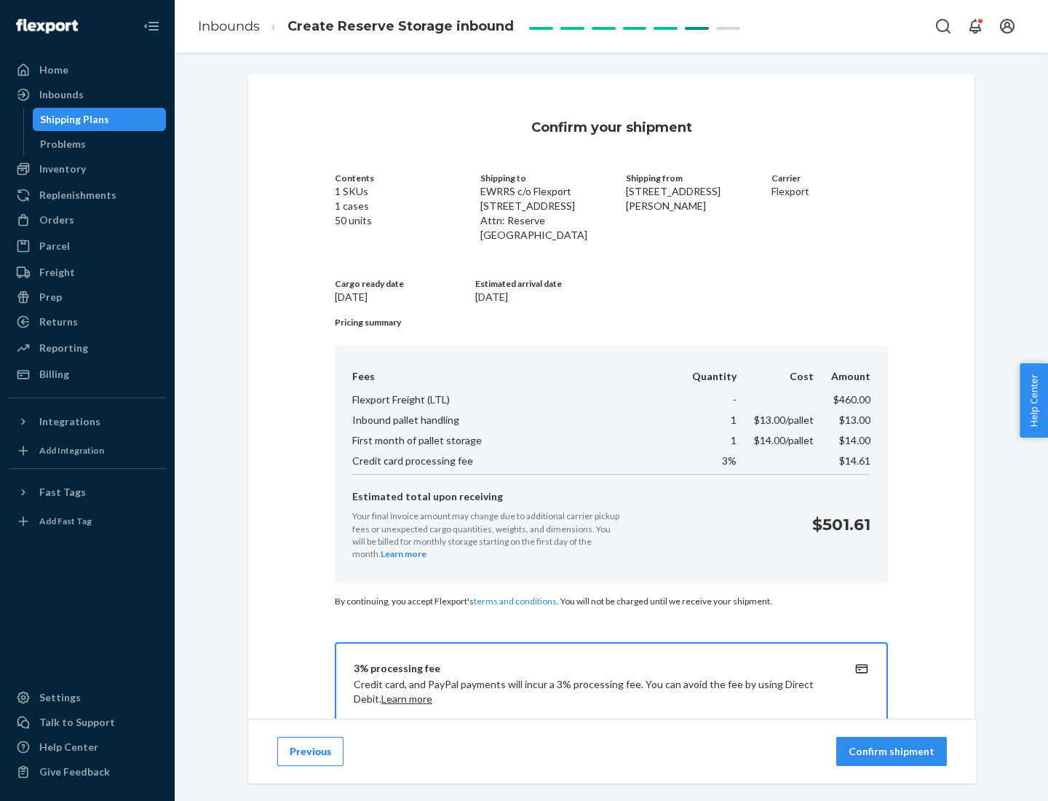
scroll to position [210, 0]
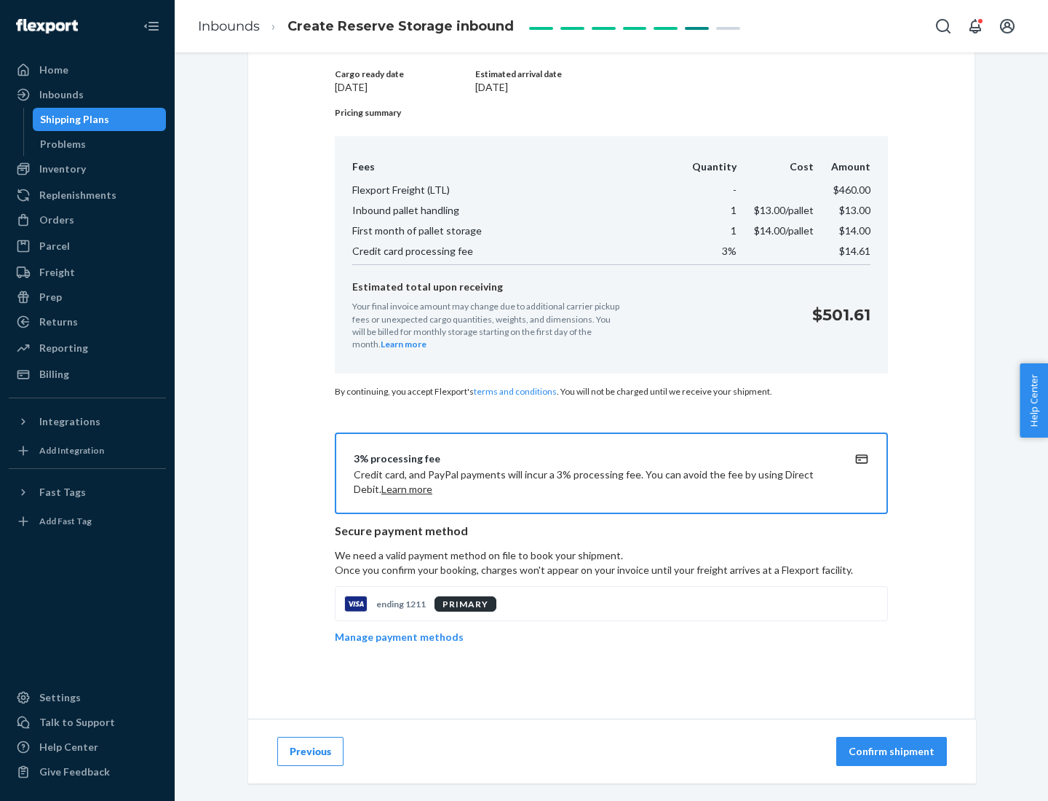
click at [893, 751] on p "Confirm shipment" at bounding box center [892, 751] width 86 height 15
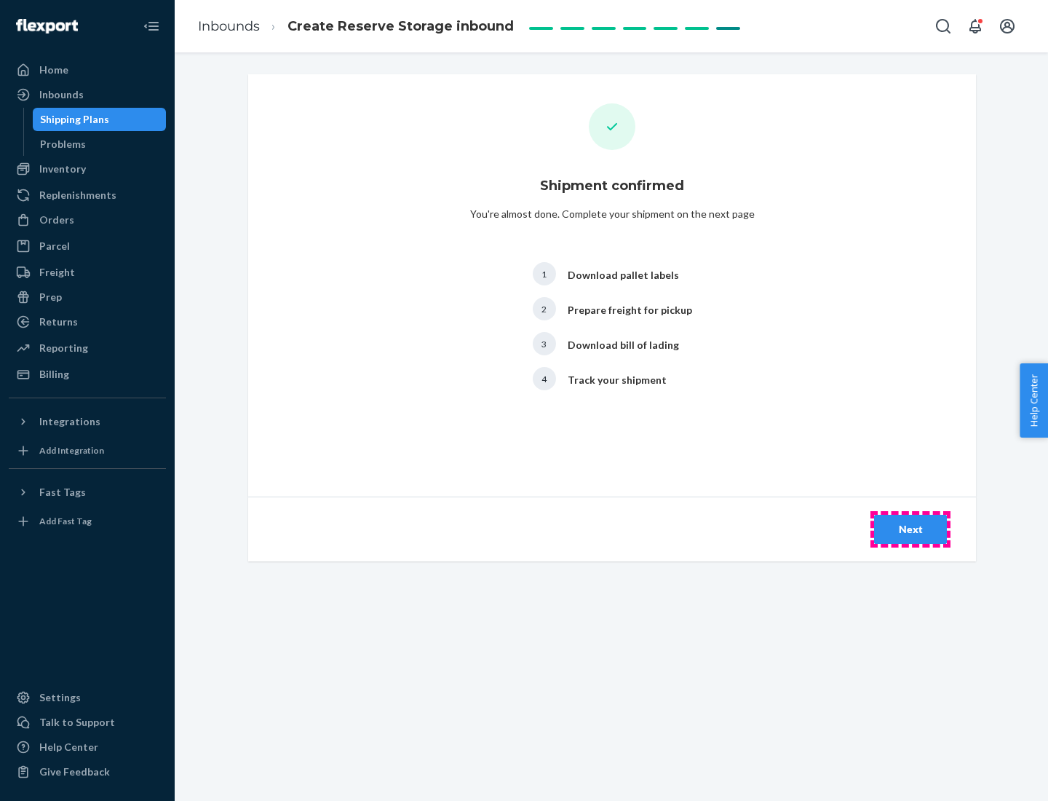
click at [911, 529] on div "Next" at bounding box center [911, 529] width 48 height 15
